Goal: Task Accomplishment & Management: Manage account settings

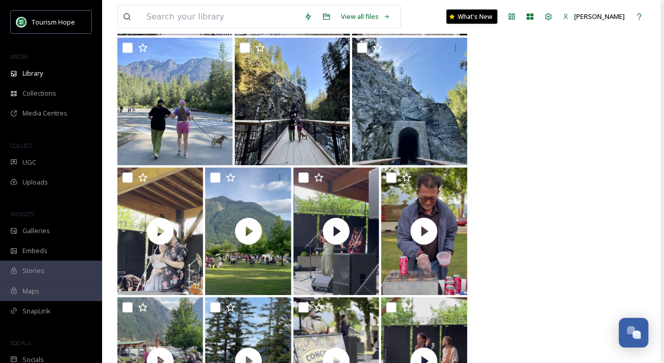
scroll to position [445, 0]
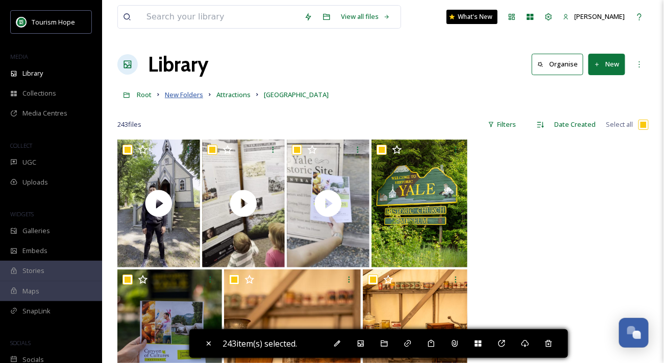
click at [179, 94] on span "New Folders" at bounding box center [184, 94] width 38 height 9
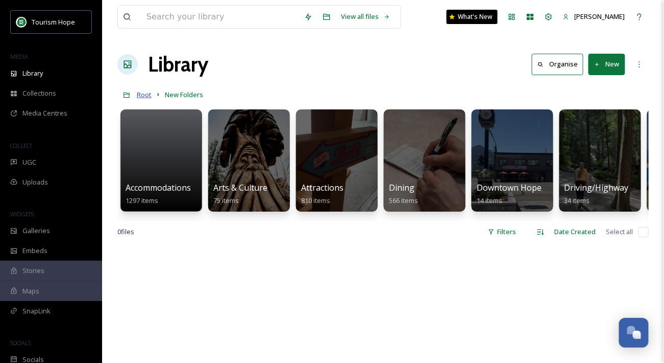
click at [140, 97] on span "Root" at bounding box center [144, 94] width 15 height 9
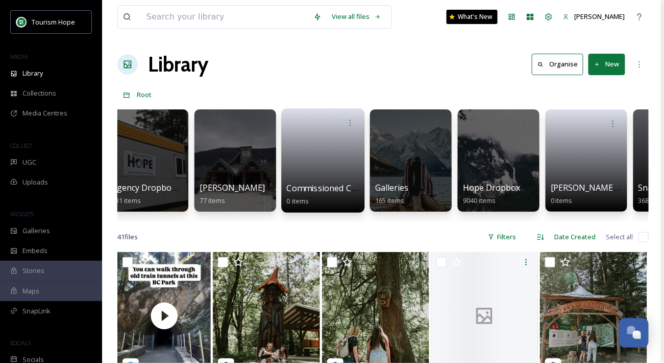
scroll to position [0, 190]
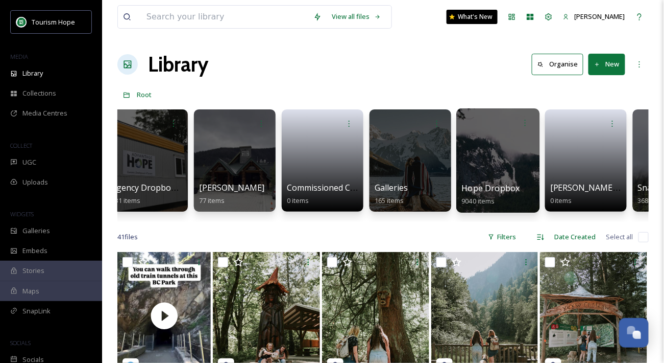
click at [504, 171] on div at bounding box center [498, 160] width 83 height 104
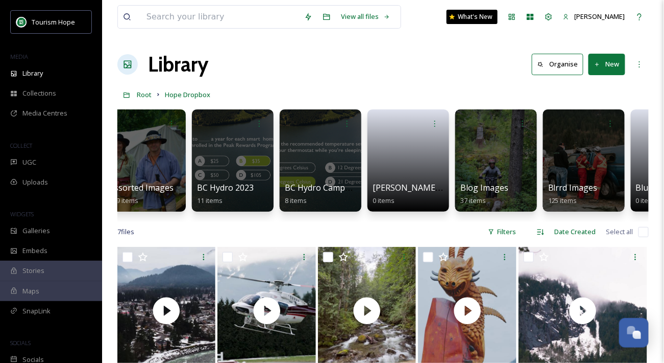
scroll to position [0, 556]
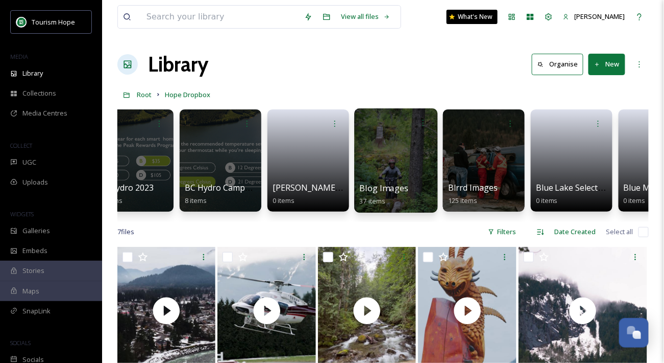
click at [385, 183] on span "Blog Images" at bounding box center [384, 187] width 49 height 11
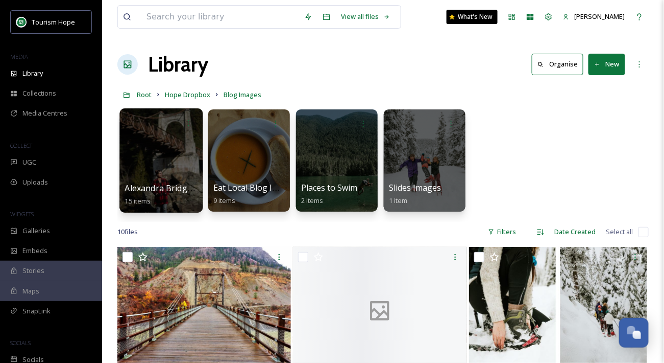
click at [165, 172] on div at bounding box center [161, 160] width 83 height 104
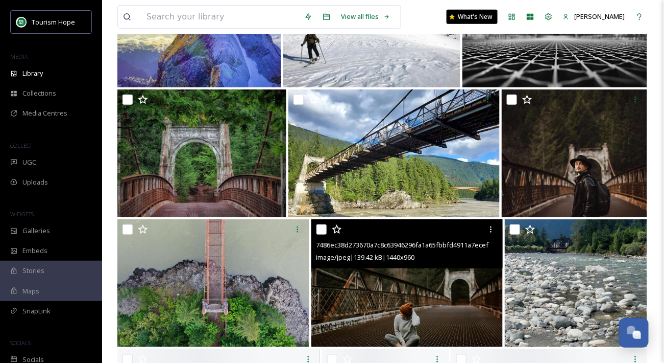
scroll to position [182, 0]
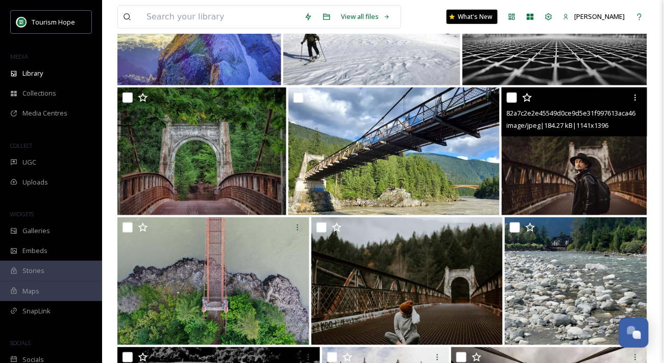
click at [572, 171] on img at bounding box center [575, 151] width 146 height 128
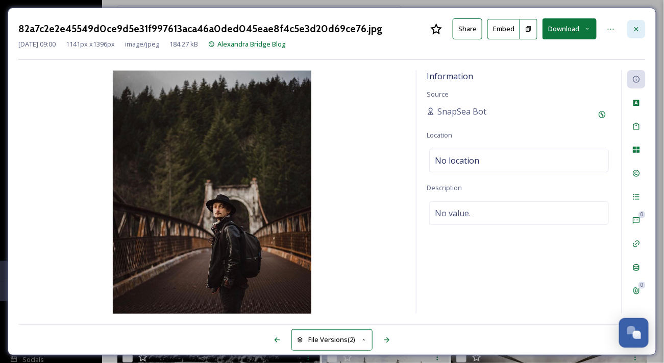
click at [641, 26] on icon at bounding box center [637, 29] width 8 height 8
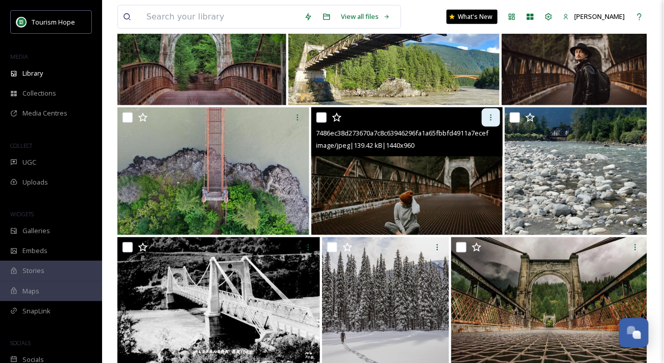
scroll to position [488, 0]
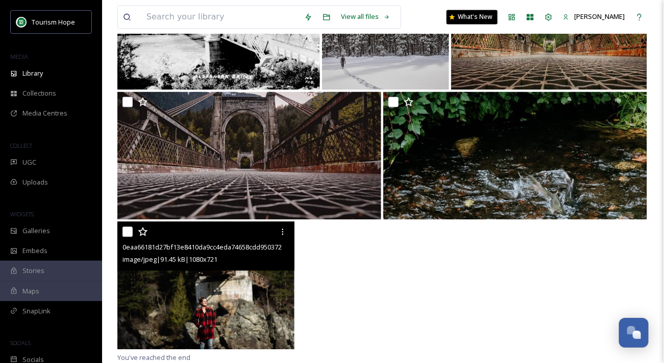
click at [220, 288] on img at bounding box center [205, 285] width 177 height 128
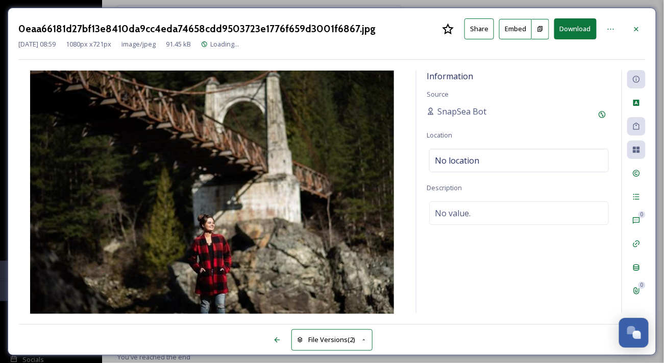
scroll to position [437, 0]
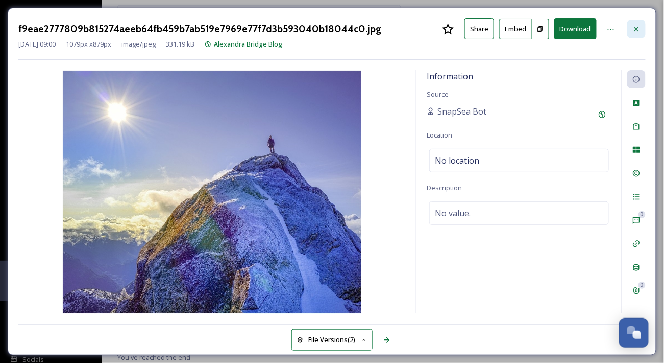
click at [638, 27] on icon at bounding box center [637, 29] width 8 height 8
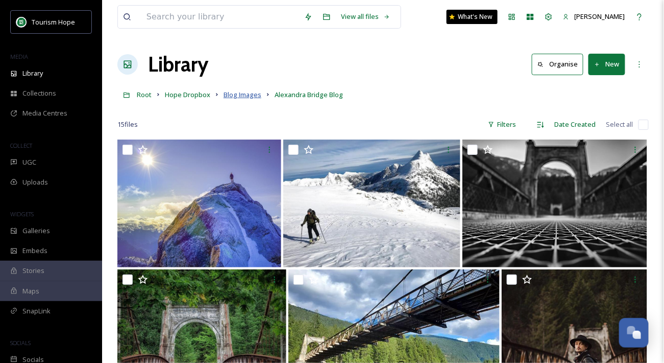
click at [242, 96] on span "Blog Images" at bounding box center [243, 94] width 38 height 9
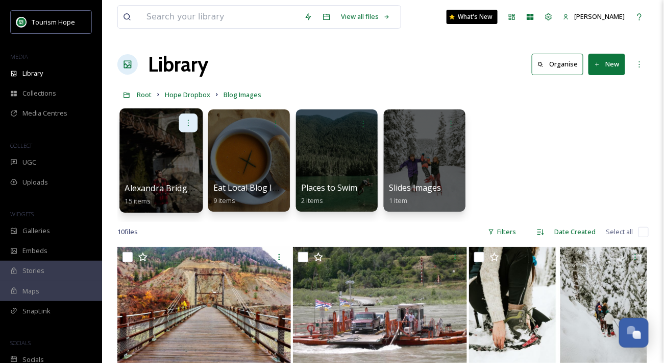
click at [190, 118] on icon at bounding box center [188, 122] width 8 height 8
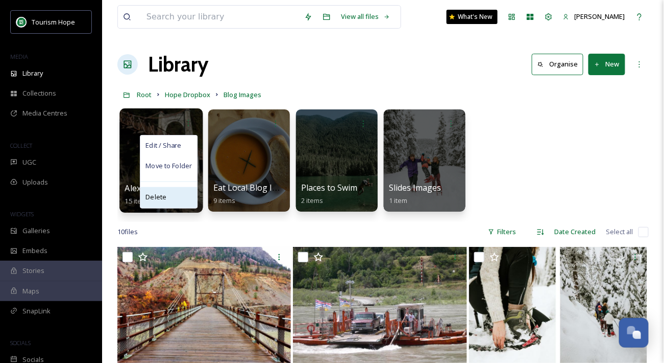
click at [174, 195] on div "Delete" at bounding box center [168, 197] width 57 height 20
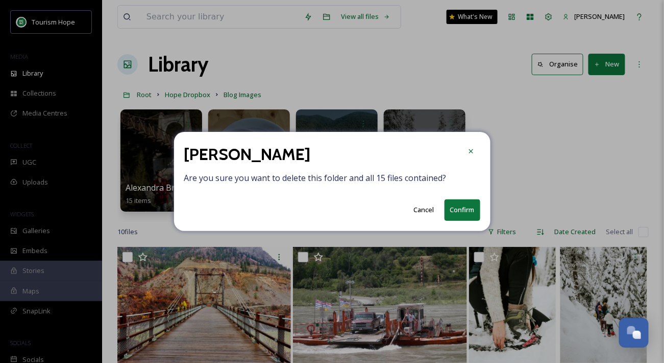
click at [468, 206] on button "Confirm" at bounding box center [463, 209] width 36 height 21
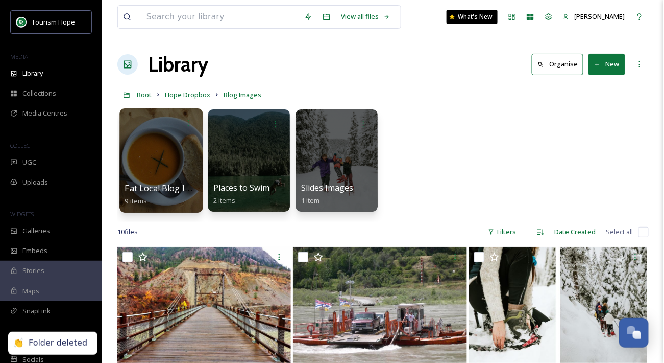
click at [179, 171] on div at bounding box center [161, 160] width 83 height 104
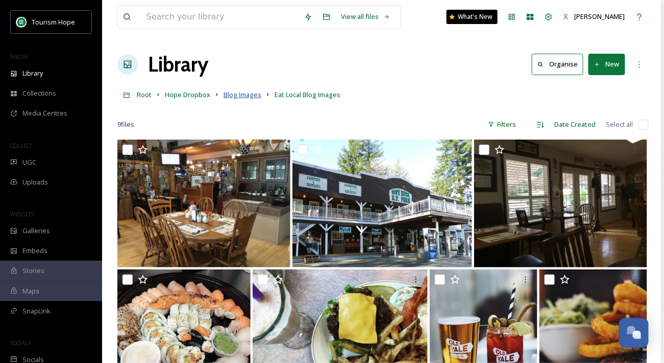
click at [249, 95] on span "Blog Images" at bounding box center [243, 94] width 38 height 9
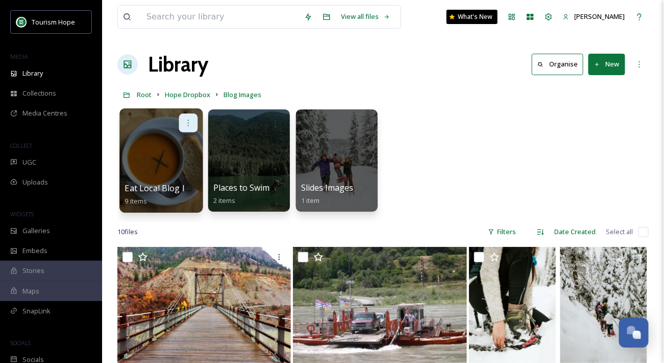
click at [188, 119] on icon at bounding box center [188, 122] width 8 height 8
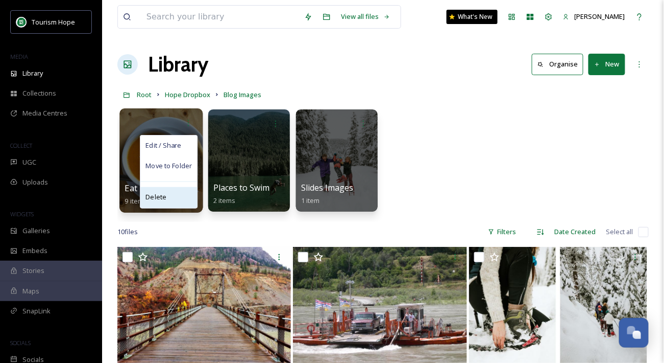
click at [170, 195] on div "Delete" at bounding box center [168, 197] width 57 height 20
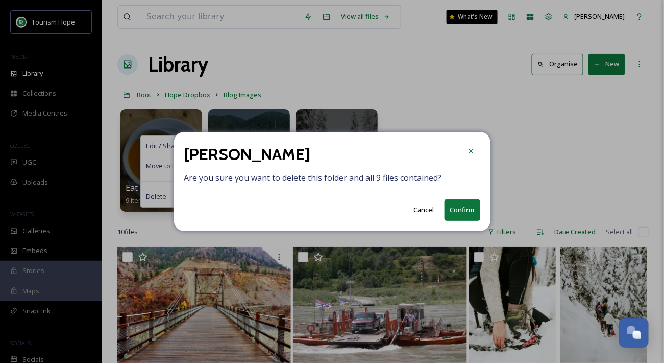
click at [462, 215] on button "Confirm" at bounding box center [463, 209] width 36 height 21
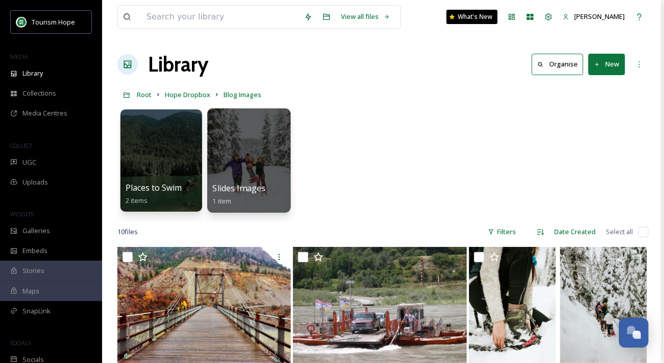
click at [236, 155] on div at bounding box center [248, 160] width 83 height 104
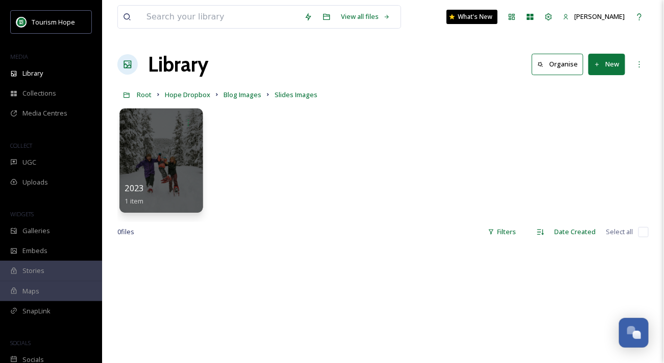
click at [179, 161] on div at bounding box center [161, 160] width 83 height 104
click at [171, 145] on div at bounding box center [161, 160] width 83 height 104
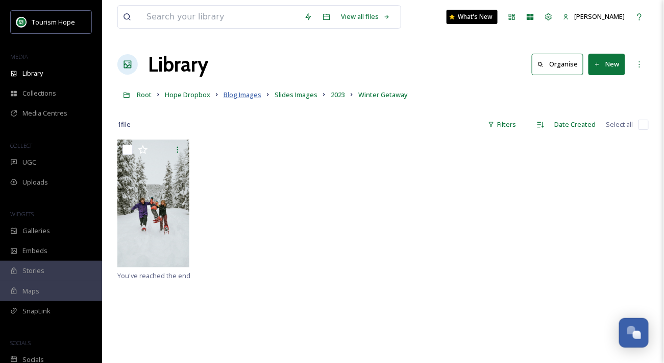
click at [241, 93] on span "Blog Images" at bounding box center [243, 94] width 38 height 9
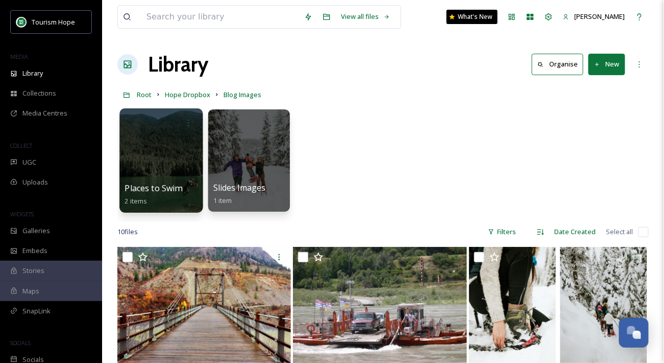
click at [172, 151] on div at bounding box center [161, 160] width 83 height 104
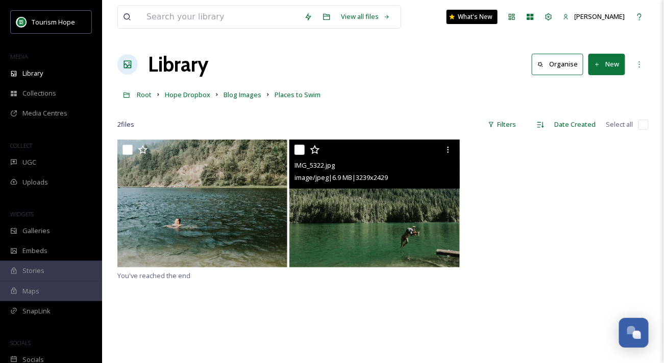
click at [331, 236] on img at bounding box center [375, 203] width 170 height 128
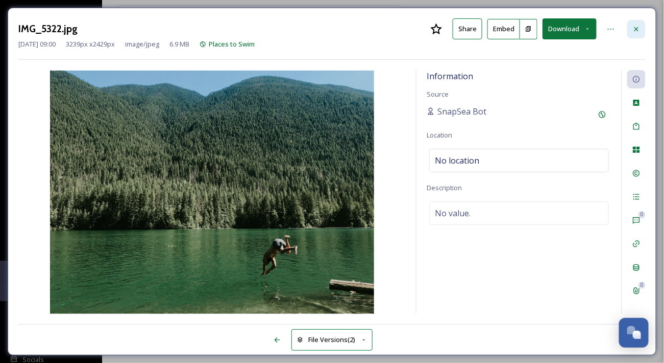
click at [642, 31] on div at bounding box center [637, 29] width 18 height 18
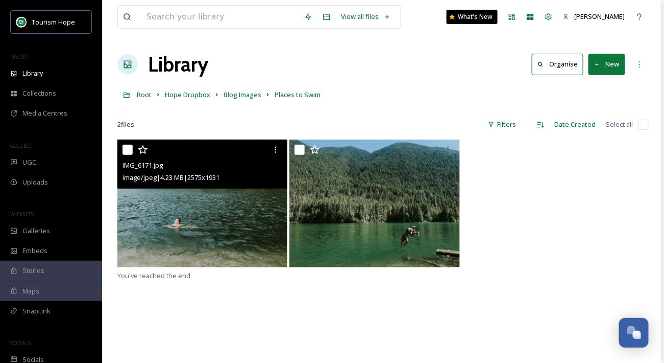
click at [206, 218] on img at bounding box center [202, 203] width 170 height 128
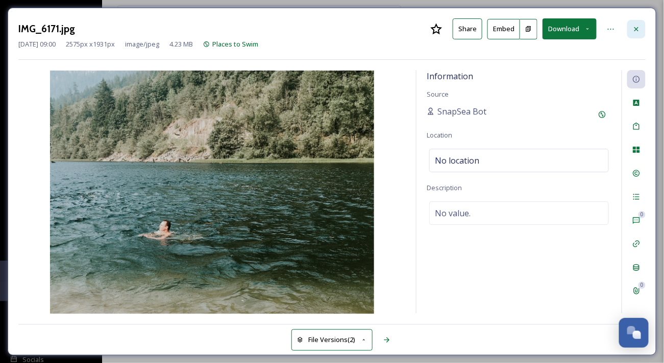
click at [634, 29] on icon at bounding box center [637, 29] width 8 height 8
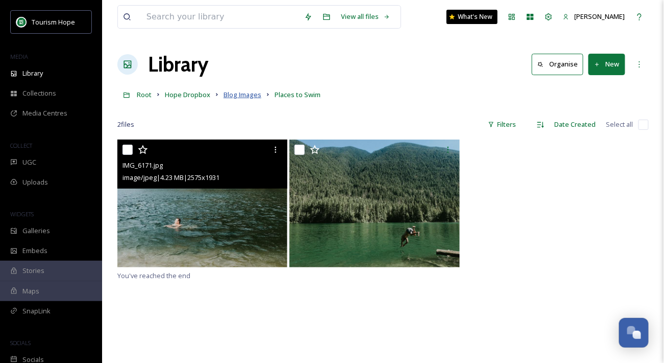
click at [237, 96] on span "Blog Images" at bounding box center [243, 94] width 38 height 9
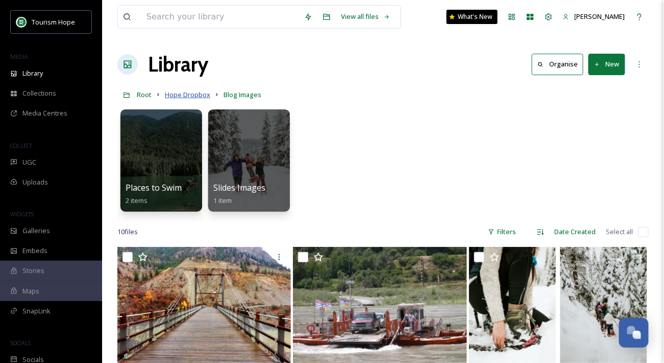
click at [199, 93] on span "Hope Dropbox" at bounding box center [187, 94] width 45 height 9
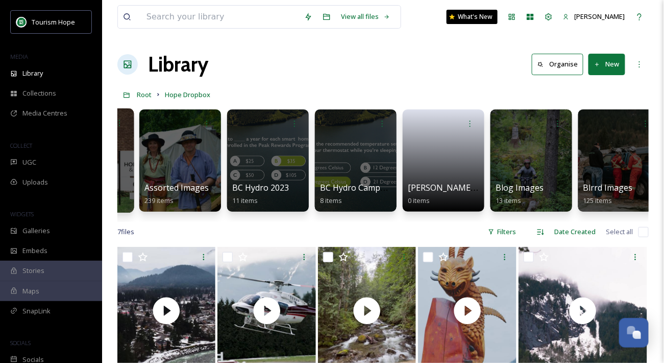
scroll to position [0, 423]
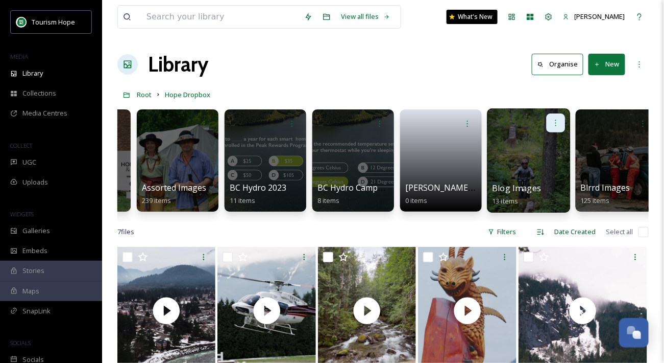
click at [555, 121] on icon at bounding box center [556, 122] width 8 height 8
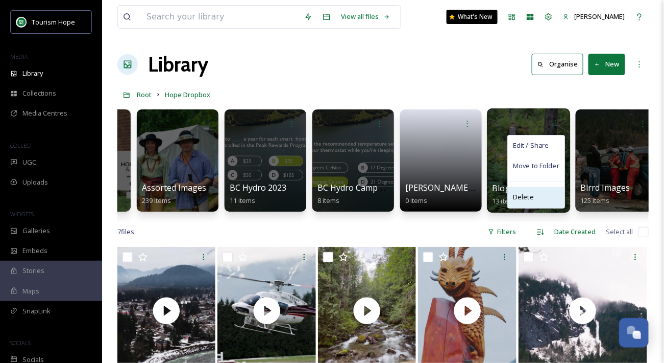
click at [538, 193] on div "Delete" at bounding box center [536, 197] width 57 height 20
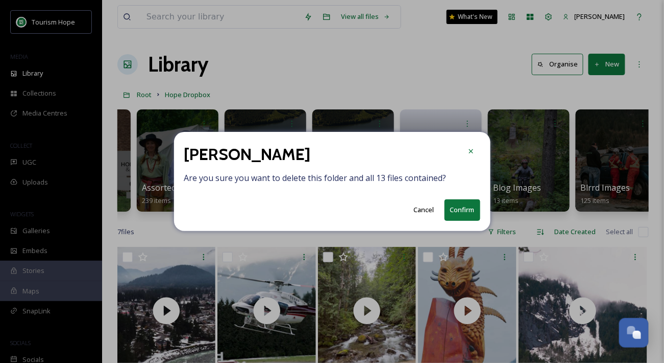
click at [460, 215] on button "Confirm" at bounding box center [463, 209] width 36 height 21
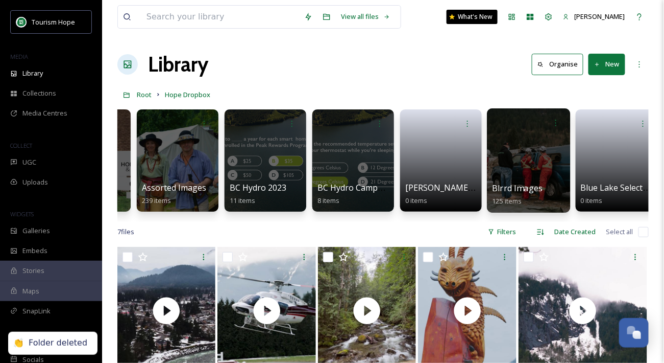
click at [500, 181] on div at bounding box center [528, 160] width 83 height 104
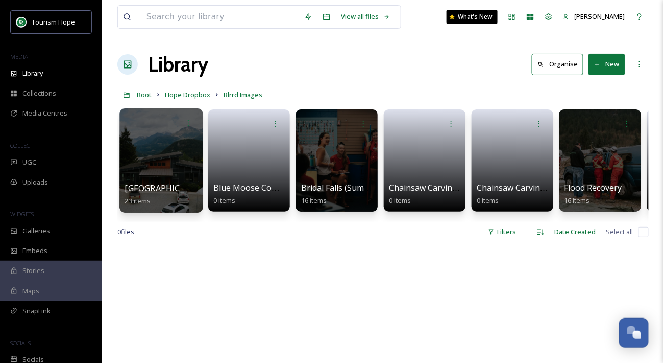
click at [170, 168] on div at bounding box center [161, 160] width 83 height 104
